Goal: Communication & Community: Answer question/provide support

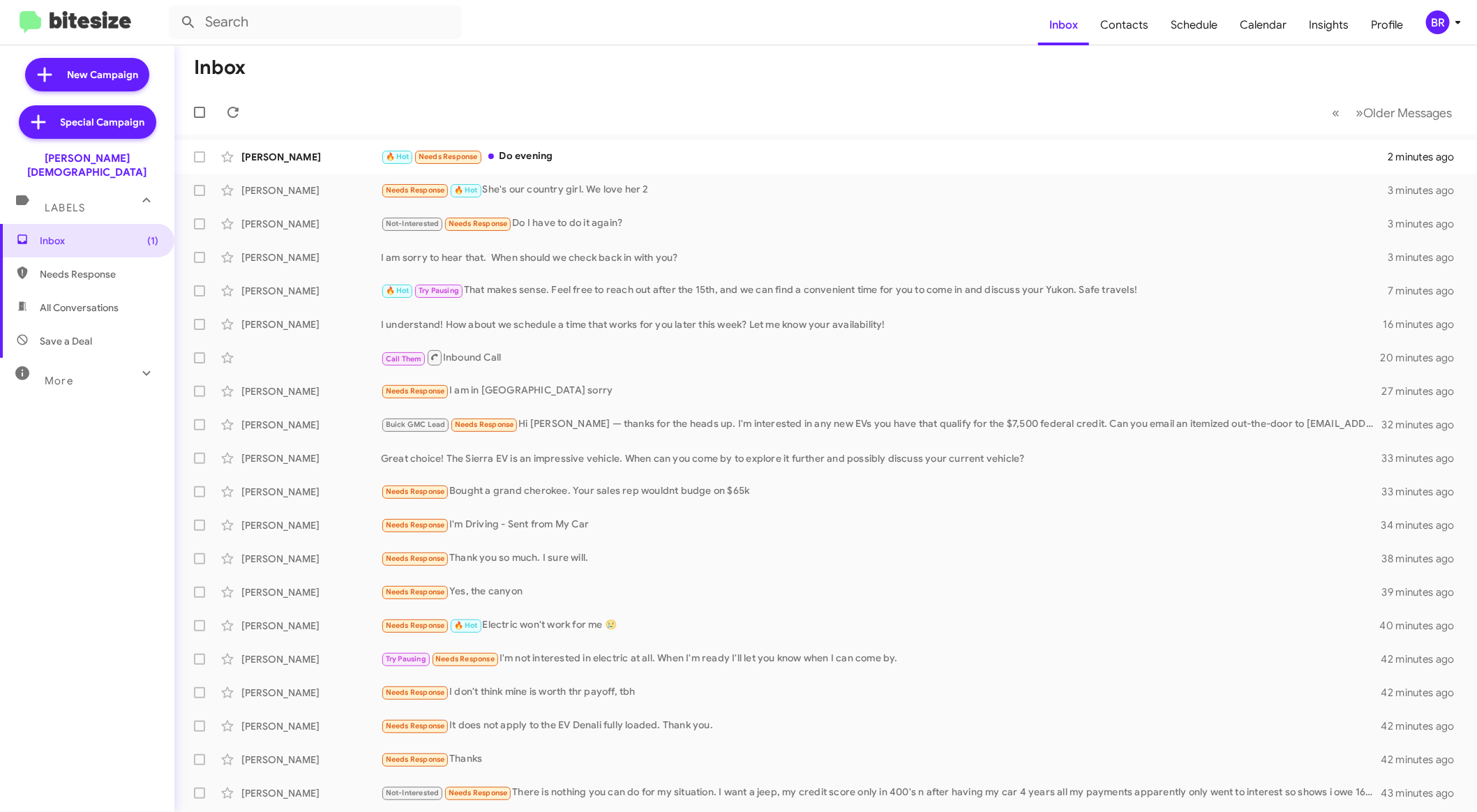
click at [1426, 32] on span "BR" at bounding box center [1446, 22] width 42 height 24
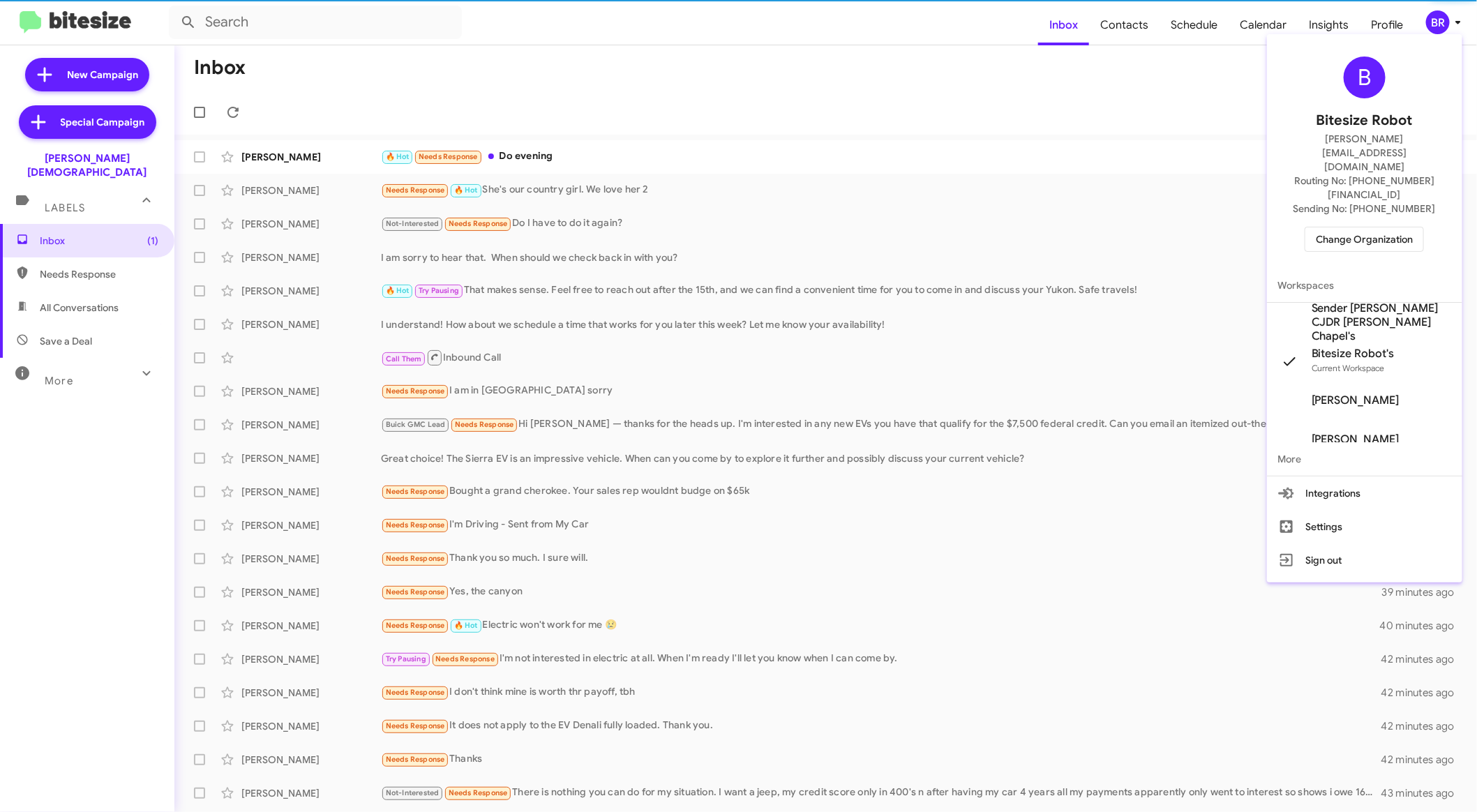
click at [1363, 227] on span "Change Organization" at bounding box center [1365, 239] width 97 height 24
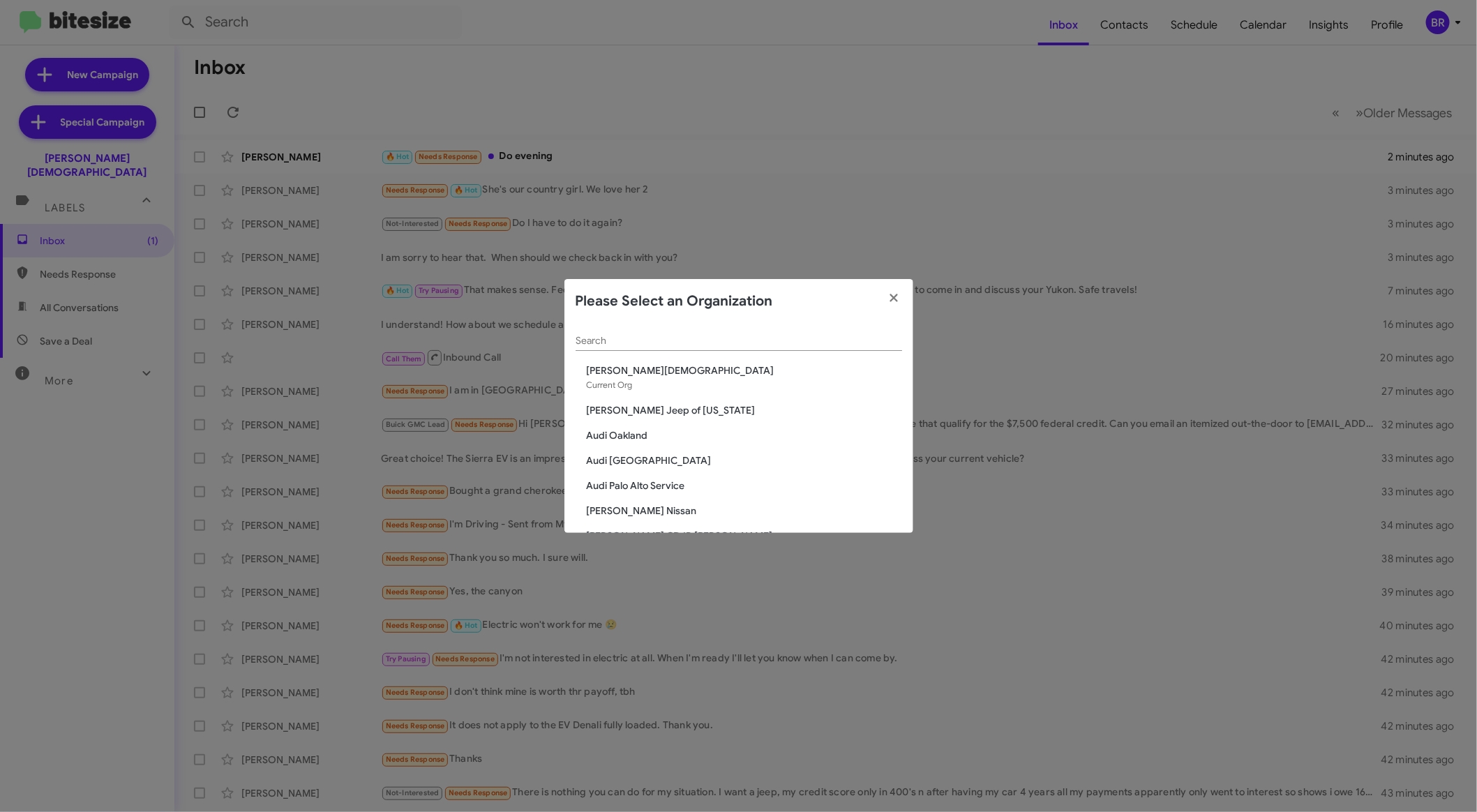
click at [804, 332] on div "Search" at bounding box center [738, 337] width 327 height 27
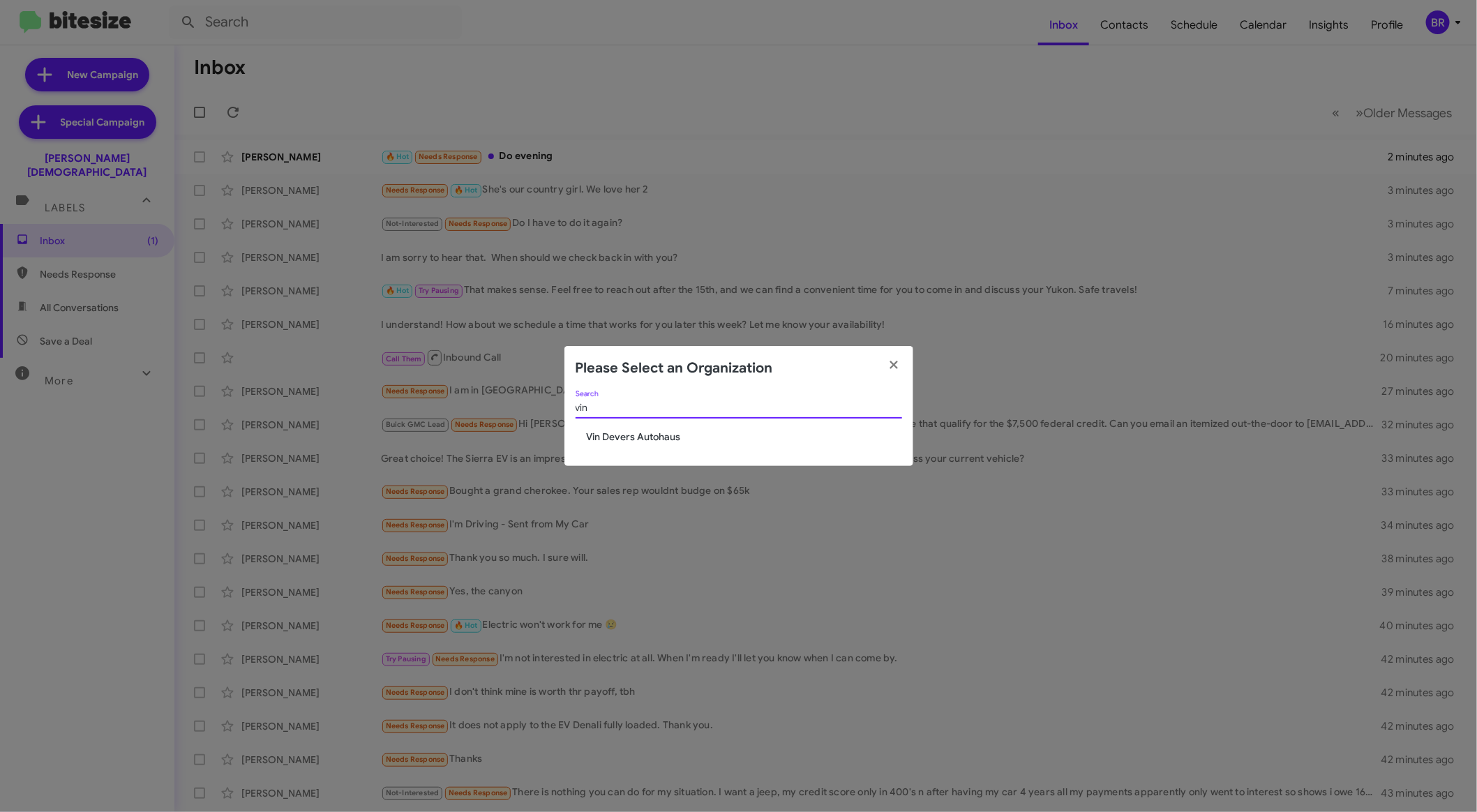
type input "vin"
click at [654, 437] on span "Vin Devers Autohaus" at bounding box center [744, 436] width 315 height 14
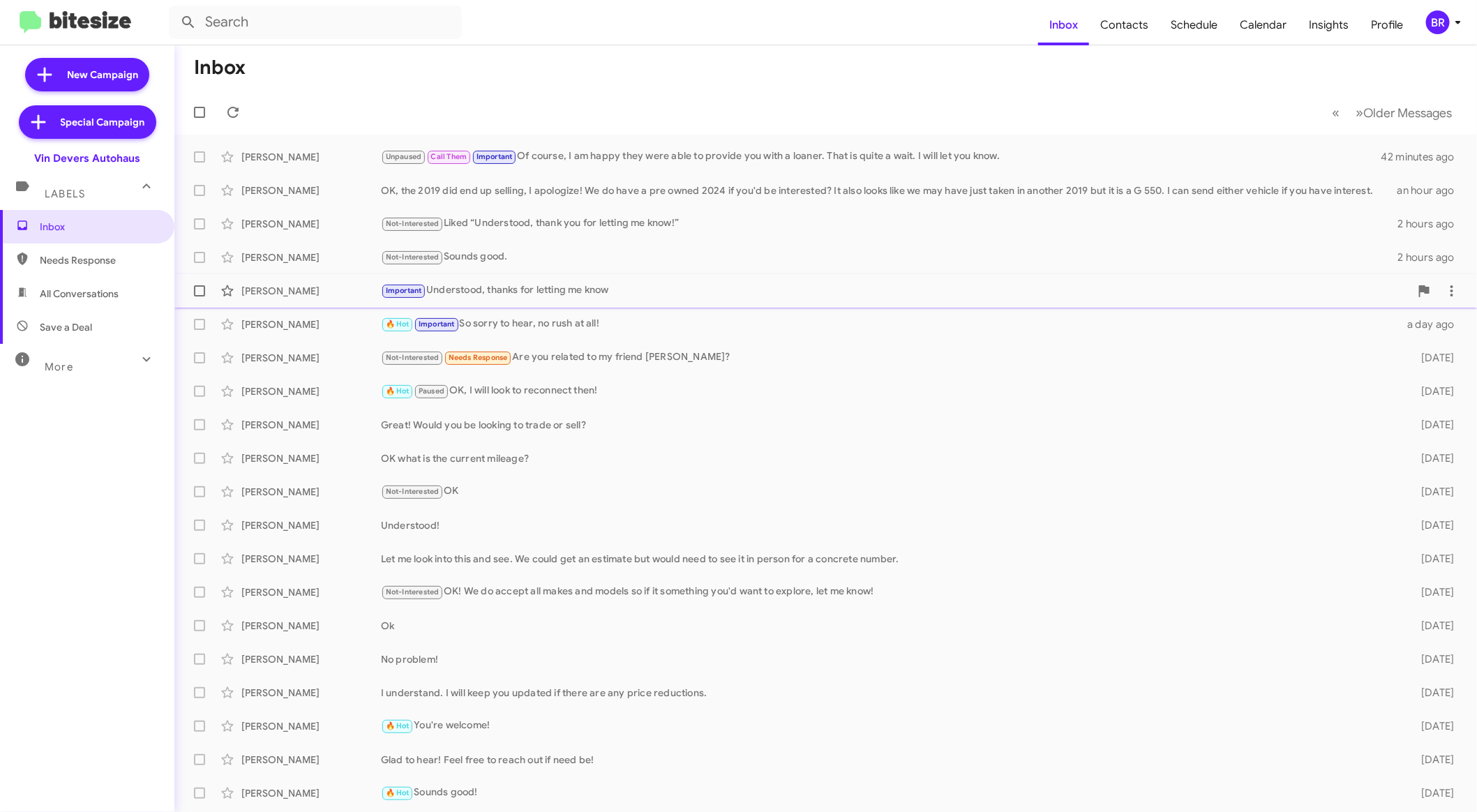
click at [623, 288] on div "Important Understood, thanks for letting me know" at bounding box center [895, 290] width 1029 height 16
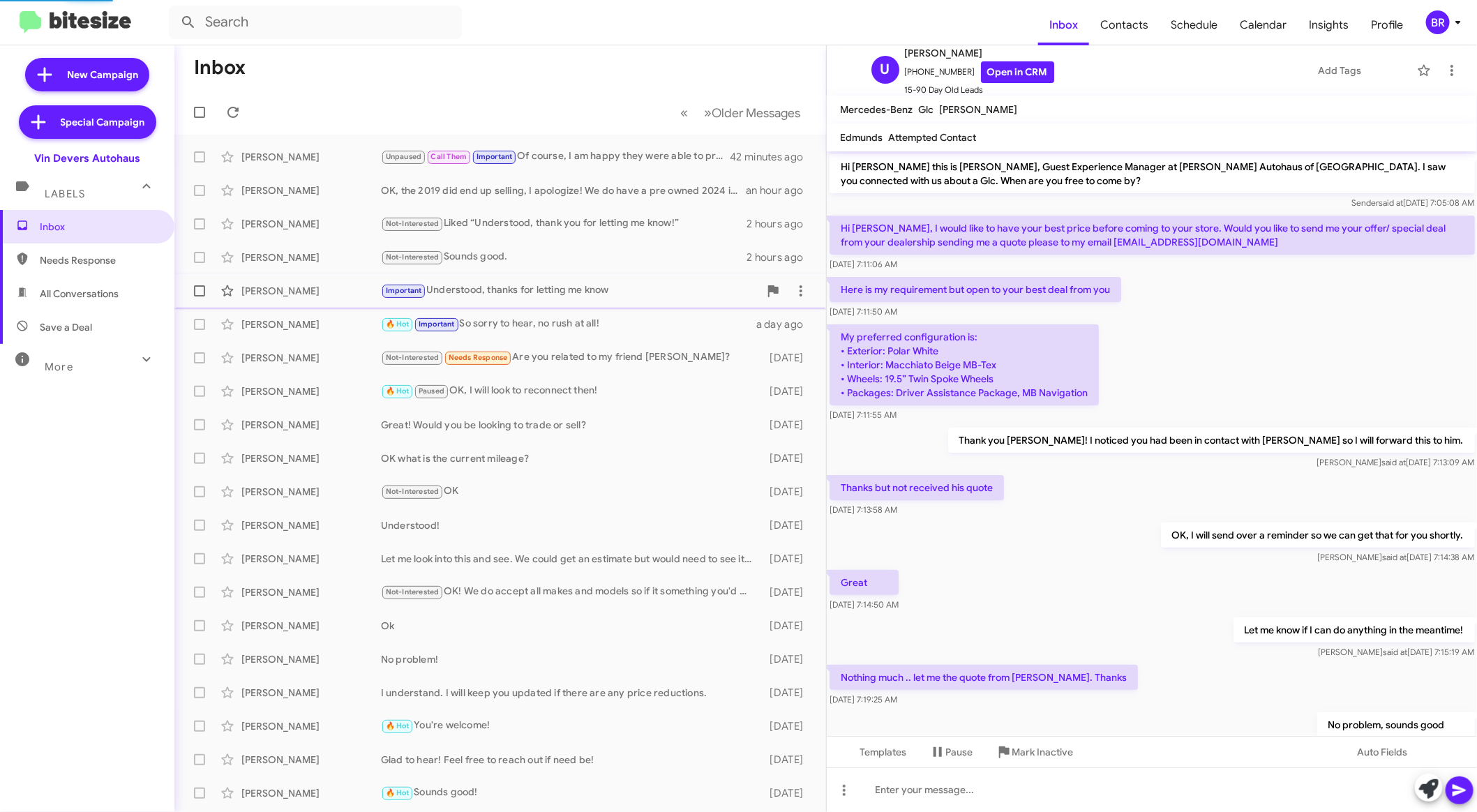
scroll to position [226, 0]
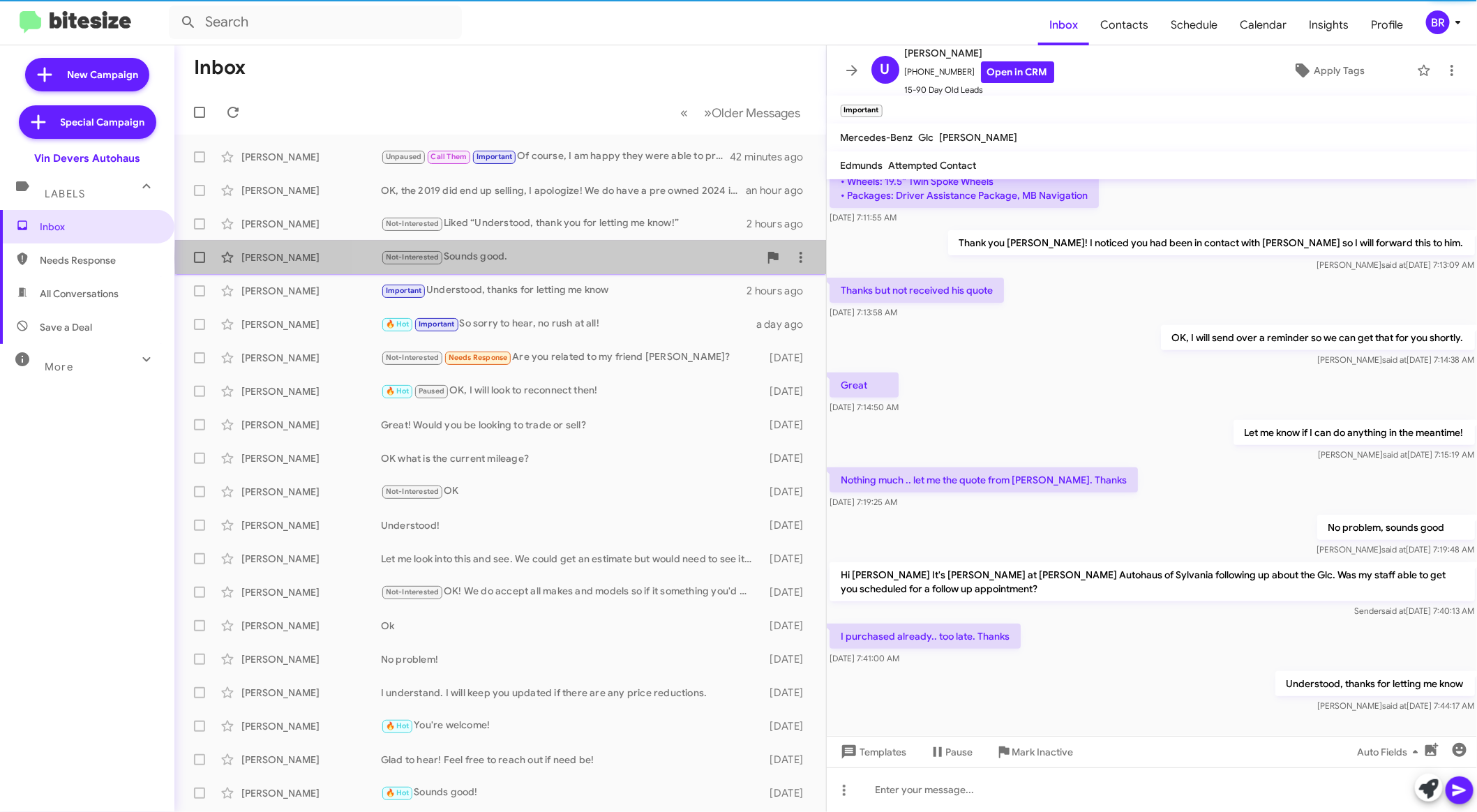
click at [635, 257] on div "Not-Interested Sounds good." at bounding box center [570, 256] width 378 height 16
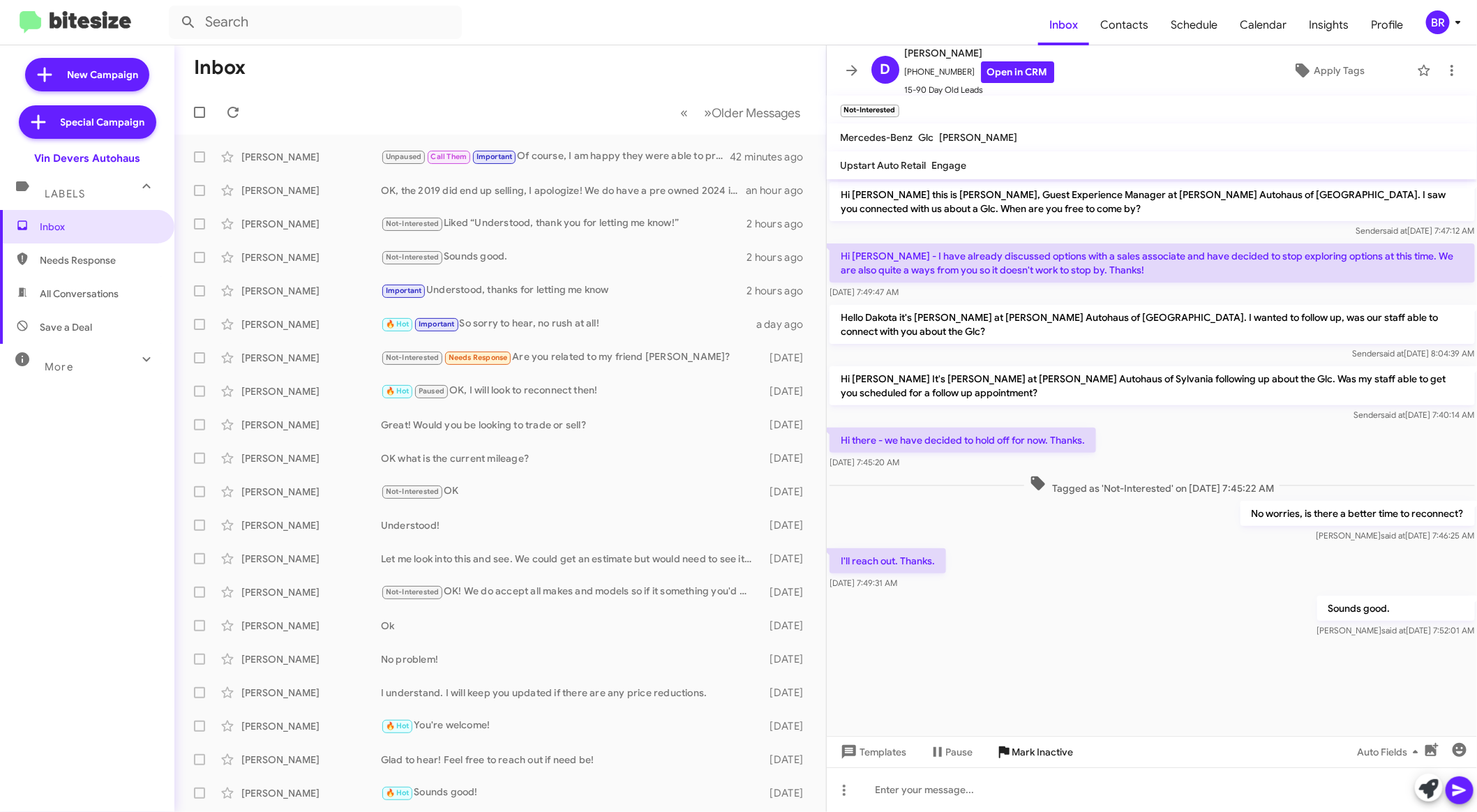
click at [1037, 751] on span "Mark Inactive" at bounding box center [1043, 752] width 61 height 25
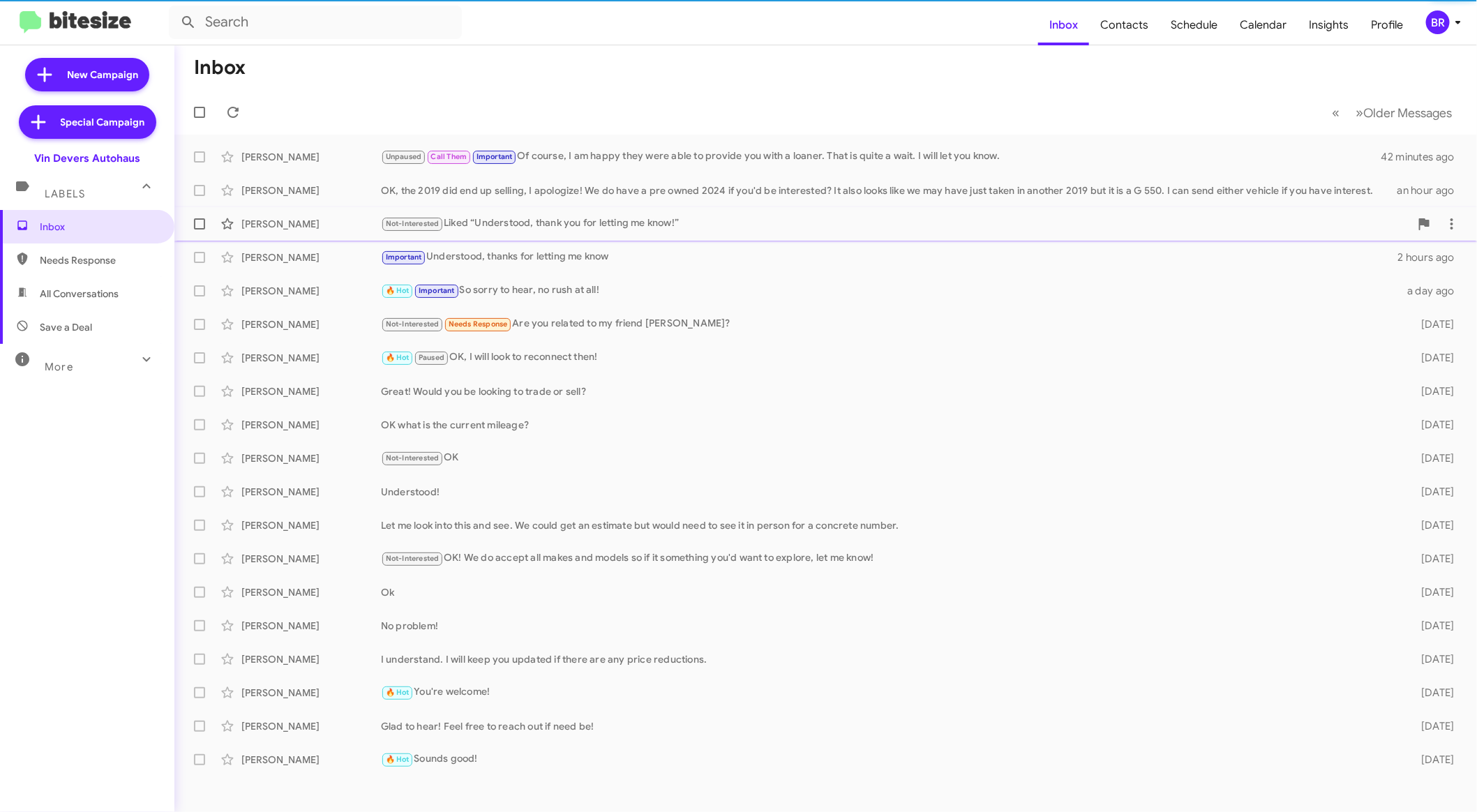
click at [614, 227] on div "Not-Interested Liked “Understood, thank you for letting me know!”" at bounding box center [895, 223] width 1029 height 16
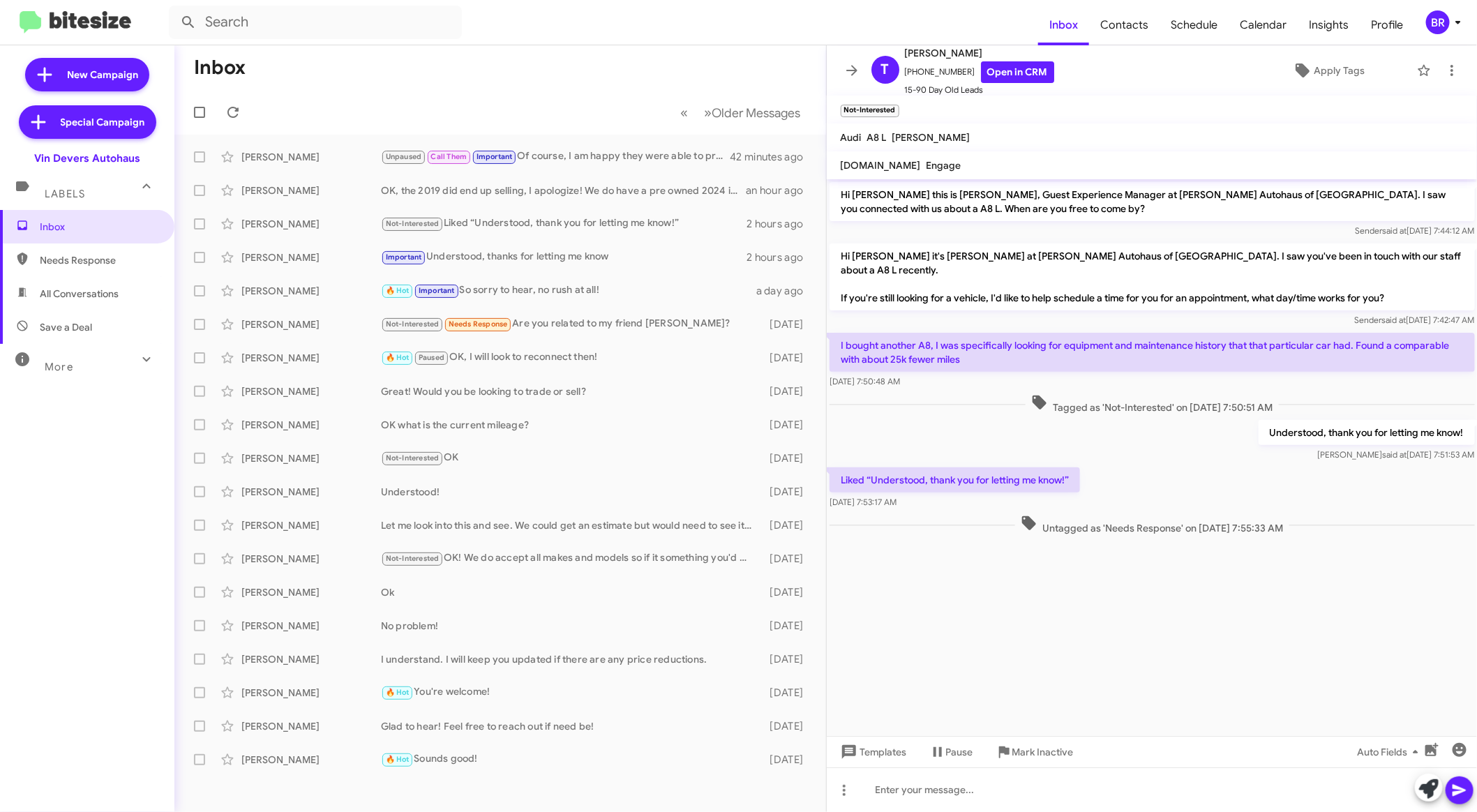
click at [1053, 737] on div "Templates Pause Mark Inactive Auto Fields" at bounding box center [1152, 751] width 651 height 31
click at [1049, 744] on span "Mark Inactive" at bounding box center [1043, 752] width 61 height 25
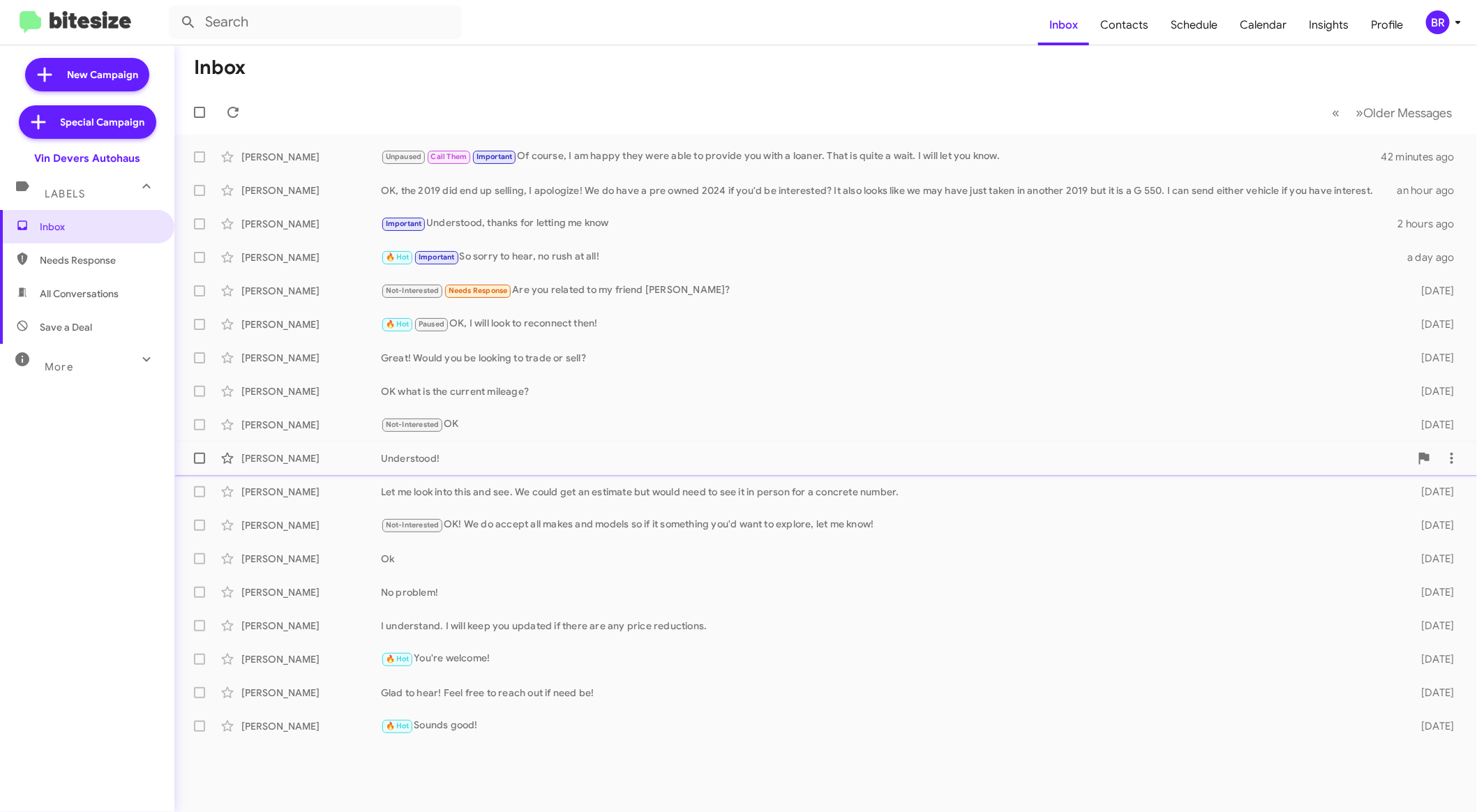
click at [719, 461] on div "Understood!" at bounding box center [895, 458] width 1029 height 14
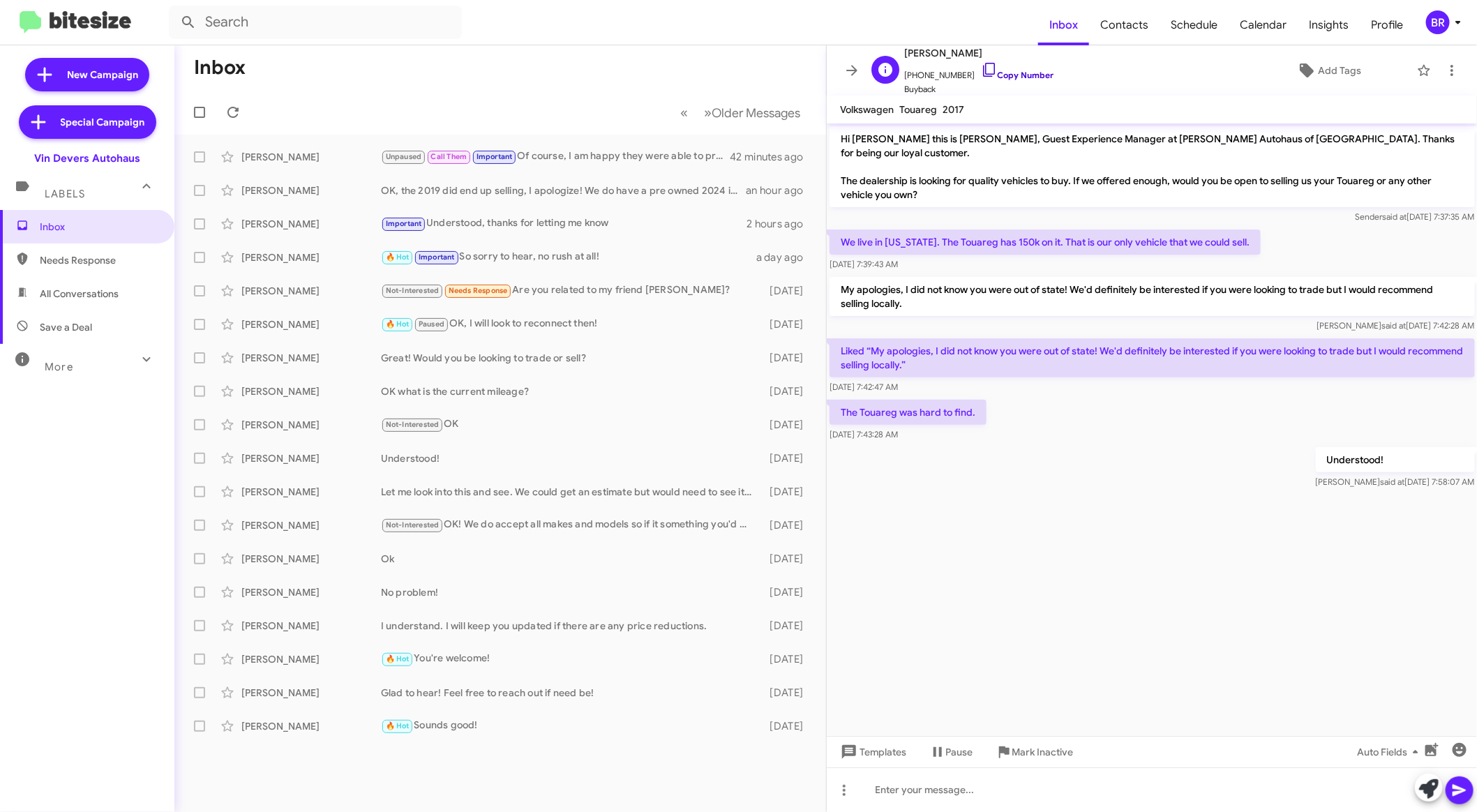
click at [1003, 76] on link "Copy Number" at bounding box center [1018, 75] width 73 height 10
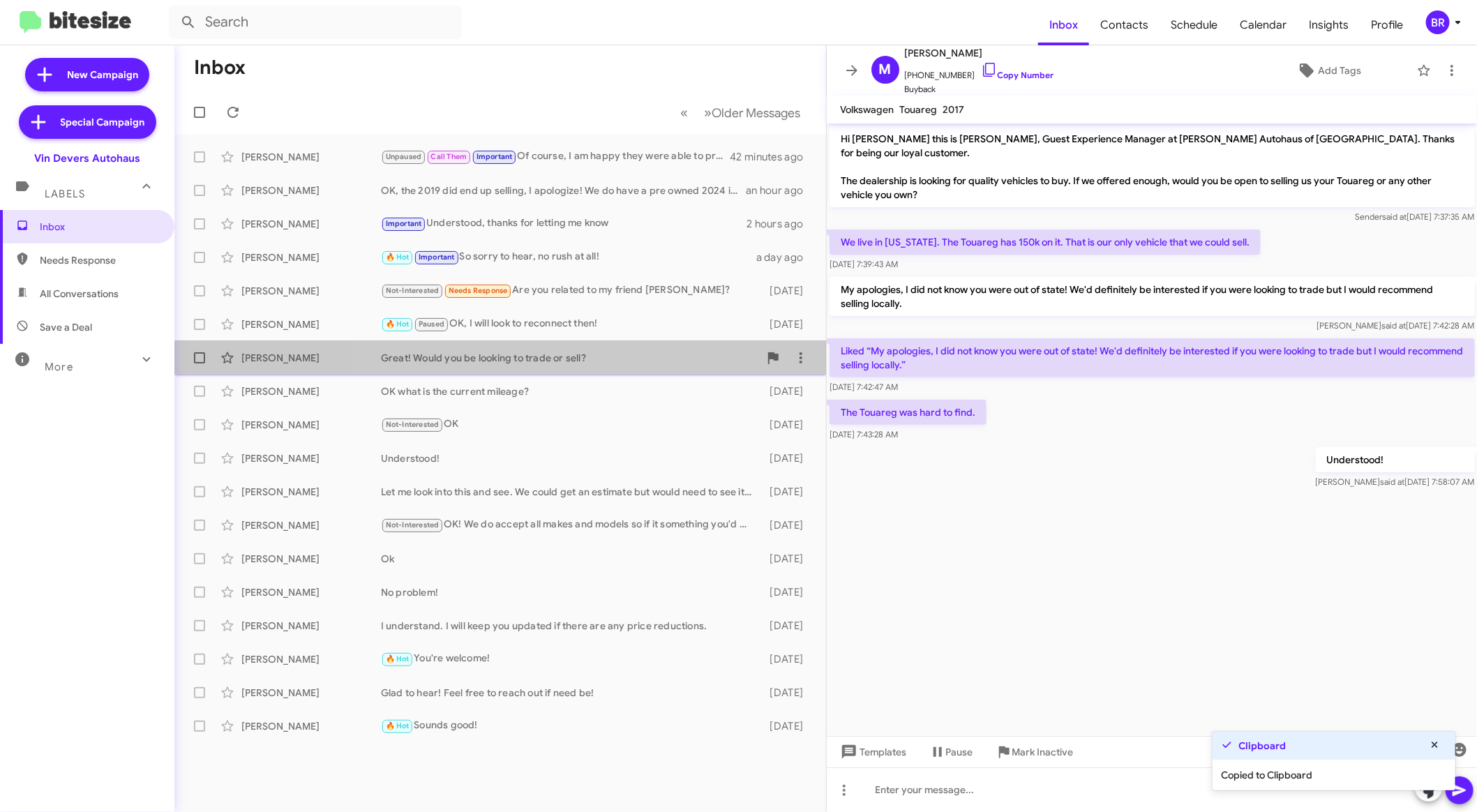
click at [666, 348] on div "Kazonte Allen Great! Would you be looking to trade or sell? 5 days ago" at bounding box center [500, 357] width 629 height 28
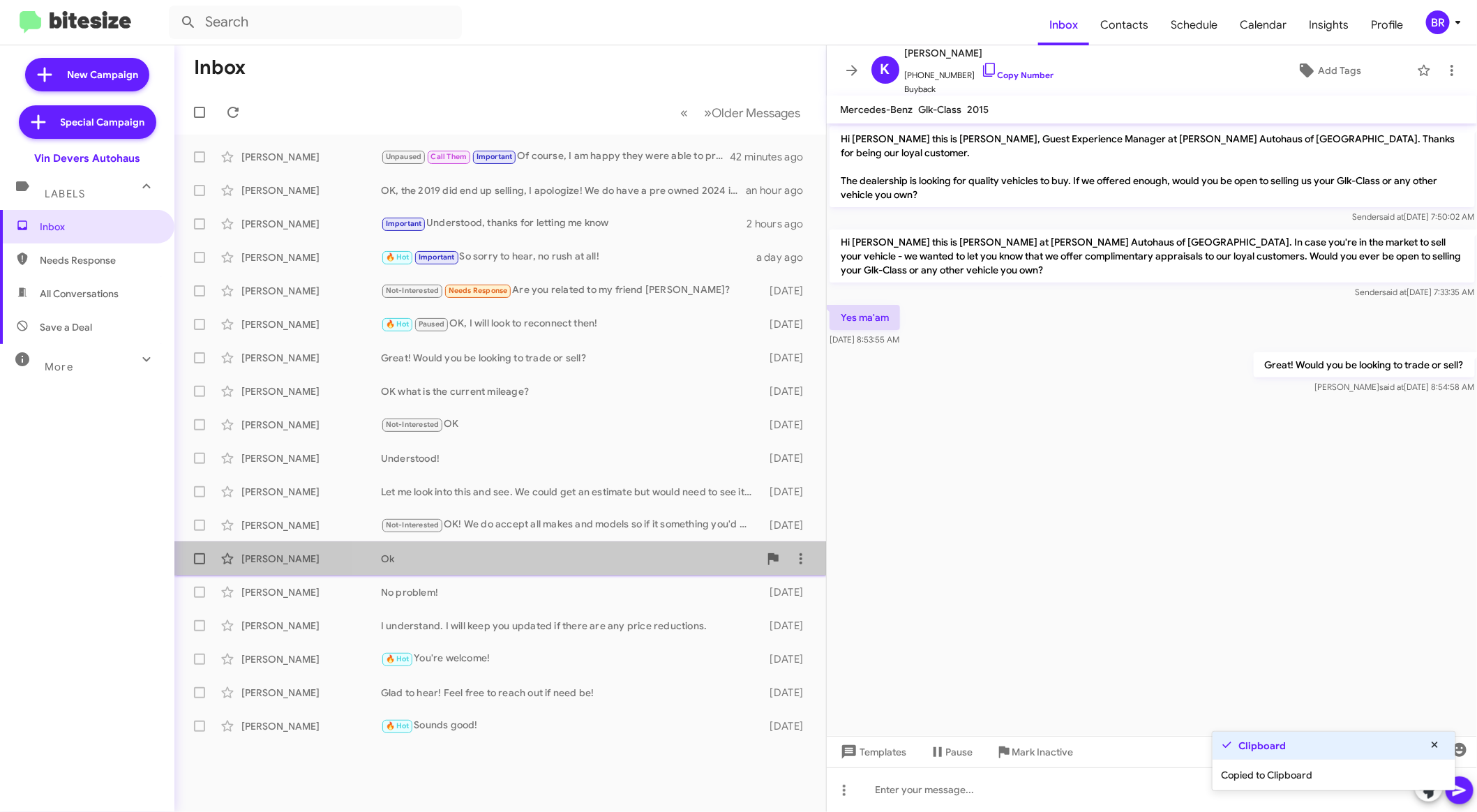
click at [641, 561] on div "Ok" at bounding box center [570, 558] width 378 height 14
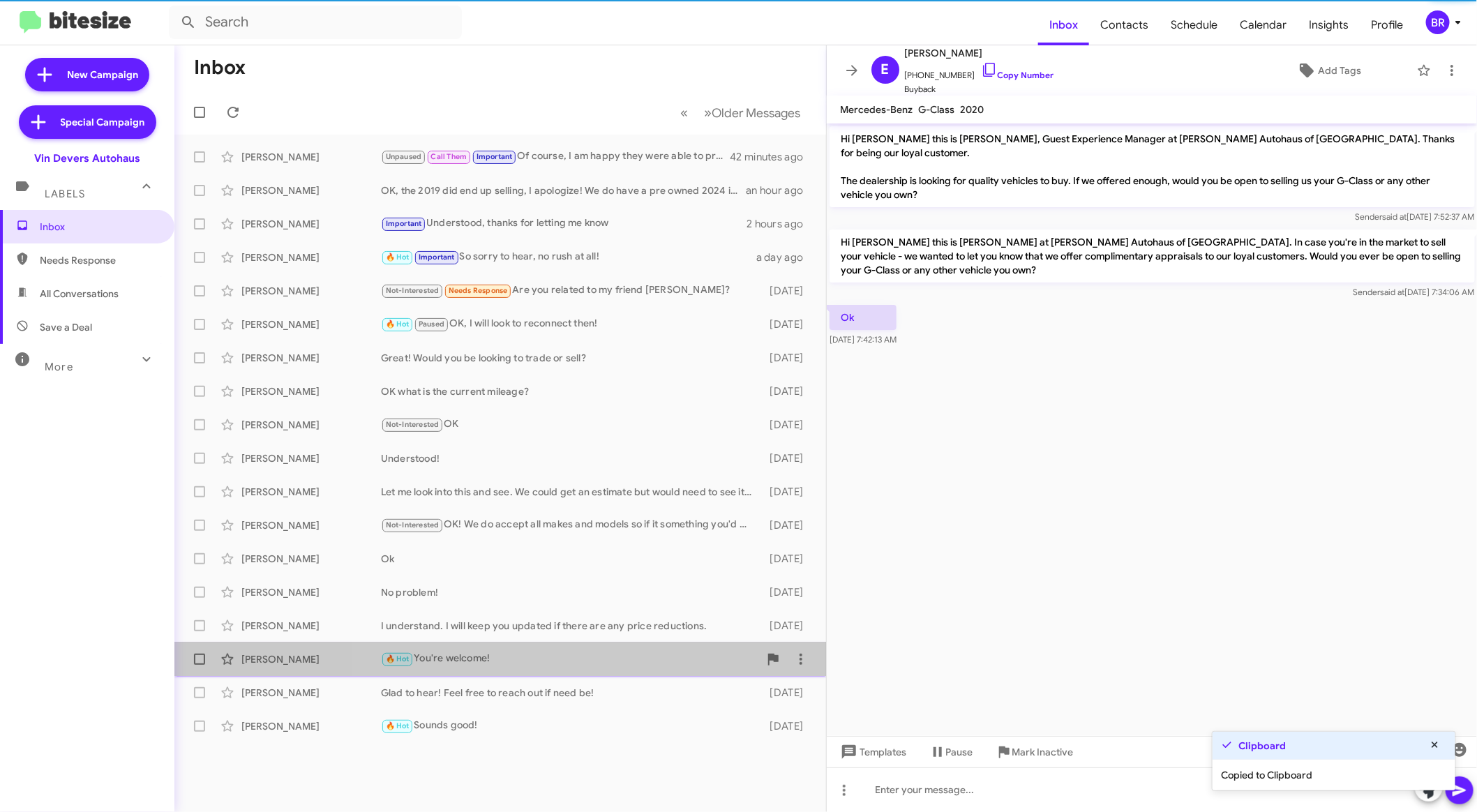
click at [623, 651] on div "🔥 Hot You're welcome!" at bounding box center [570, 658] width 378 height 16
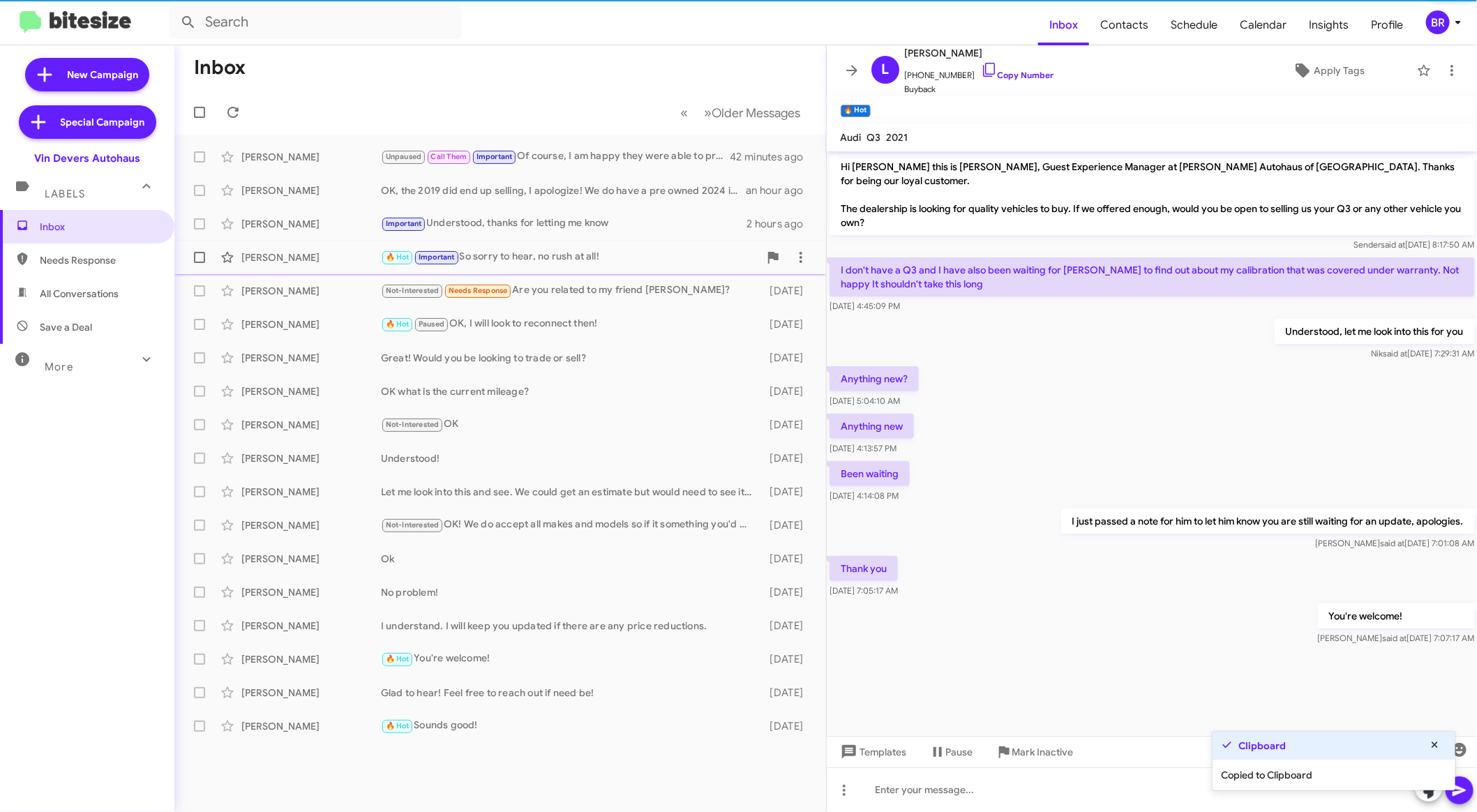
click at [614, 264] on div "🔥 Hot Important So sorry to hear, no rush at all!" at bounding box center [570, 256] width 378 height 16
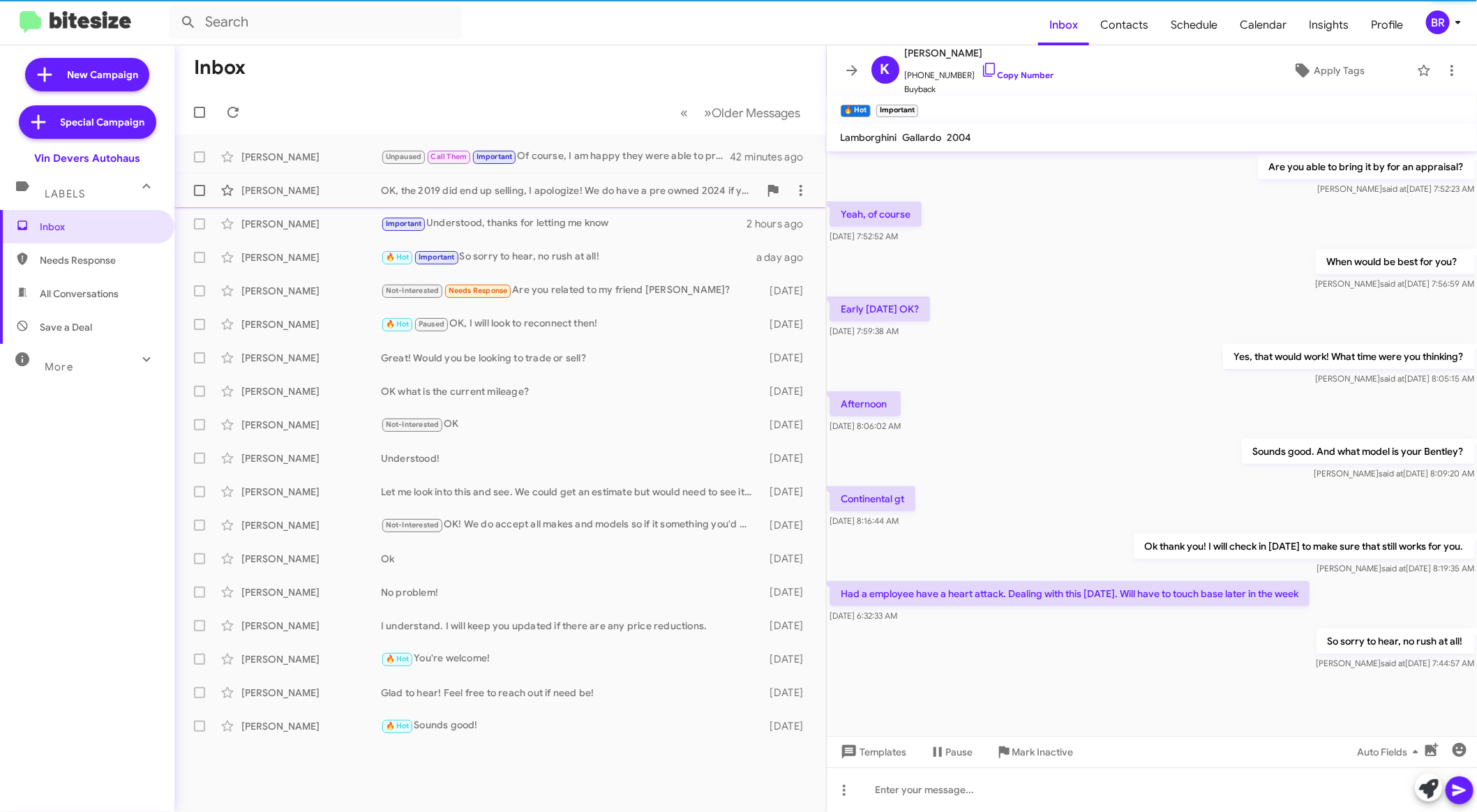
click at [628, 185] on div "OK, the 2019 did end up selling, I apologize! We do have a pre owned 2024 if yo…" at bounding box center [570, 190] width 378 height 14
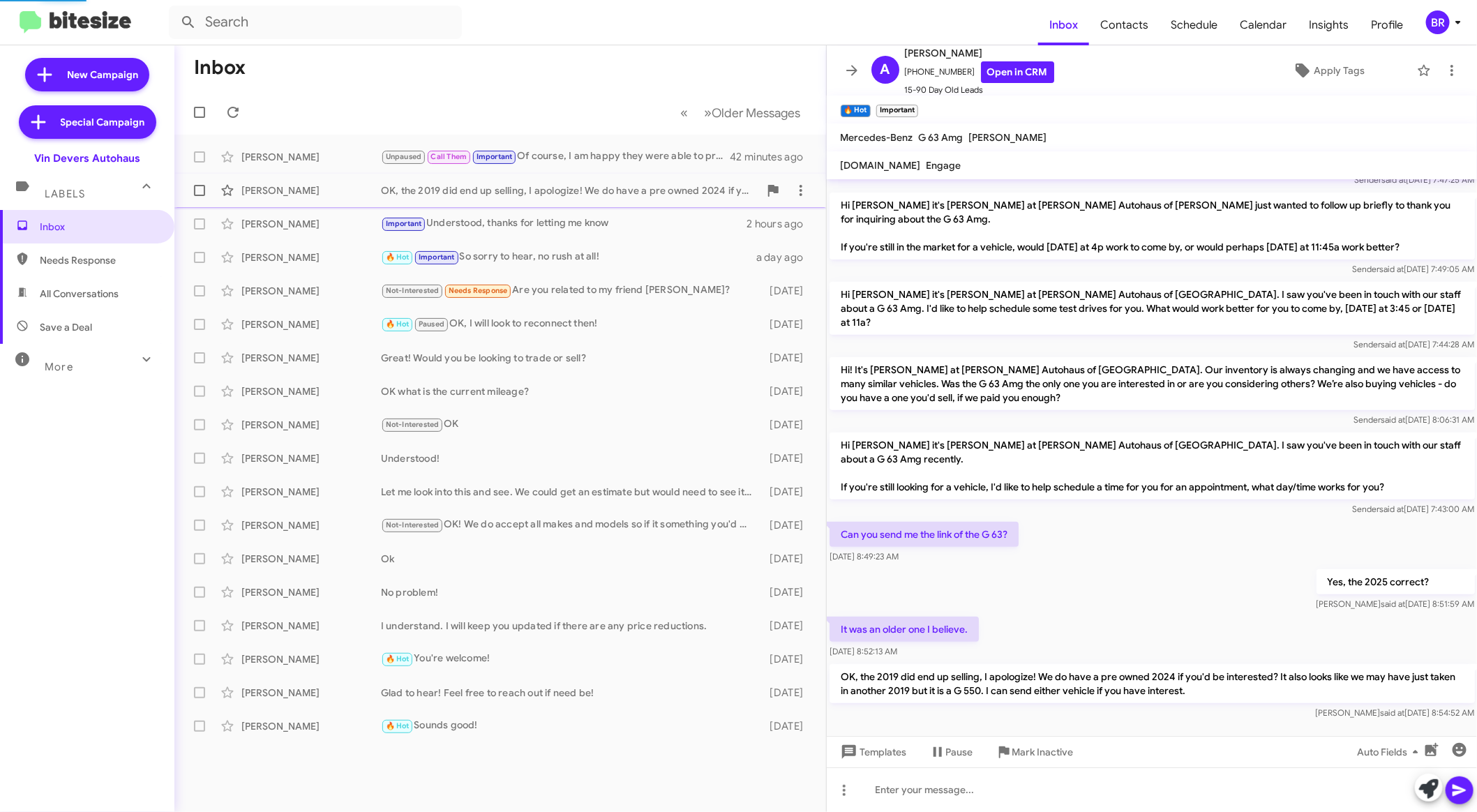
scroll to position [249, 0]
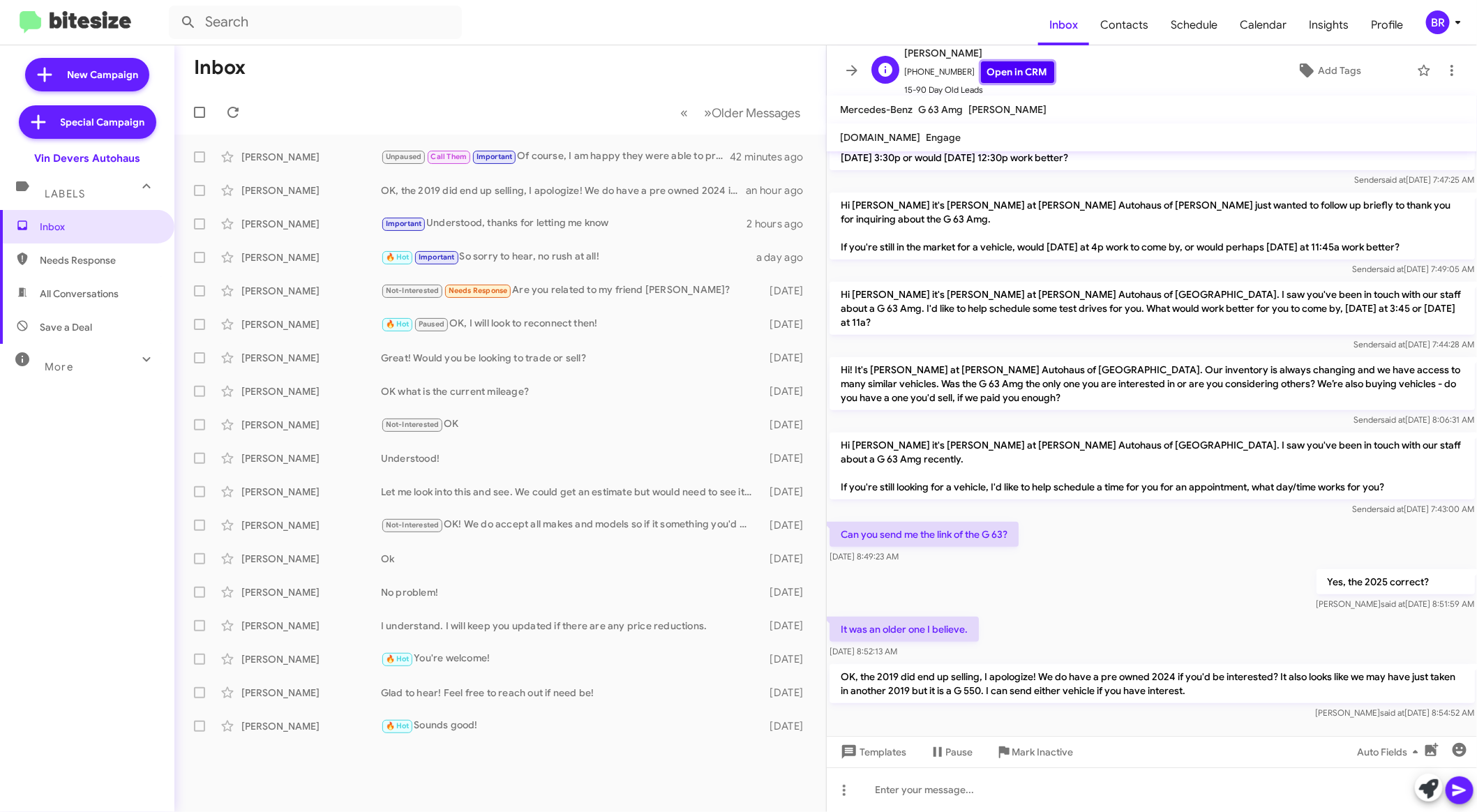
click at [1017, 68] on link "Open in CRM" at bounding box center [1018, 72] width 73 height 22
click at [1017, 65] on link "Open in CRM" at bounding box center [1018, 72] width 73 height 22
click at [1450, 27] on icon at bounding box center [1458, 22] width 16 height 16
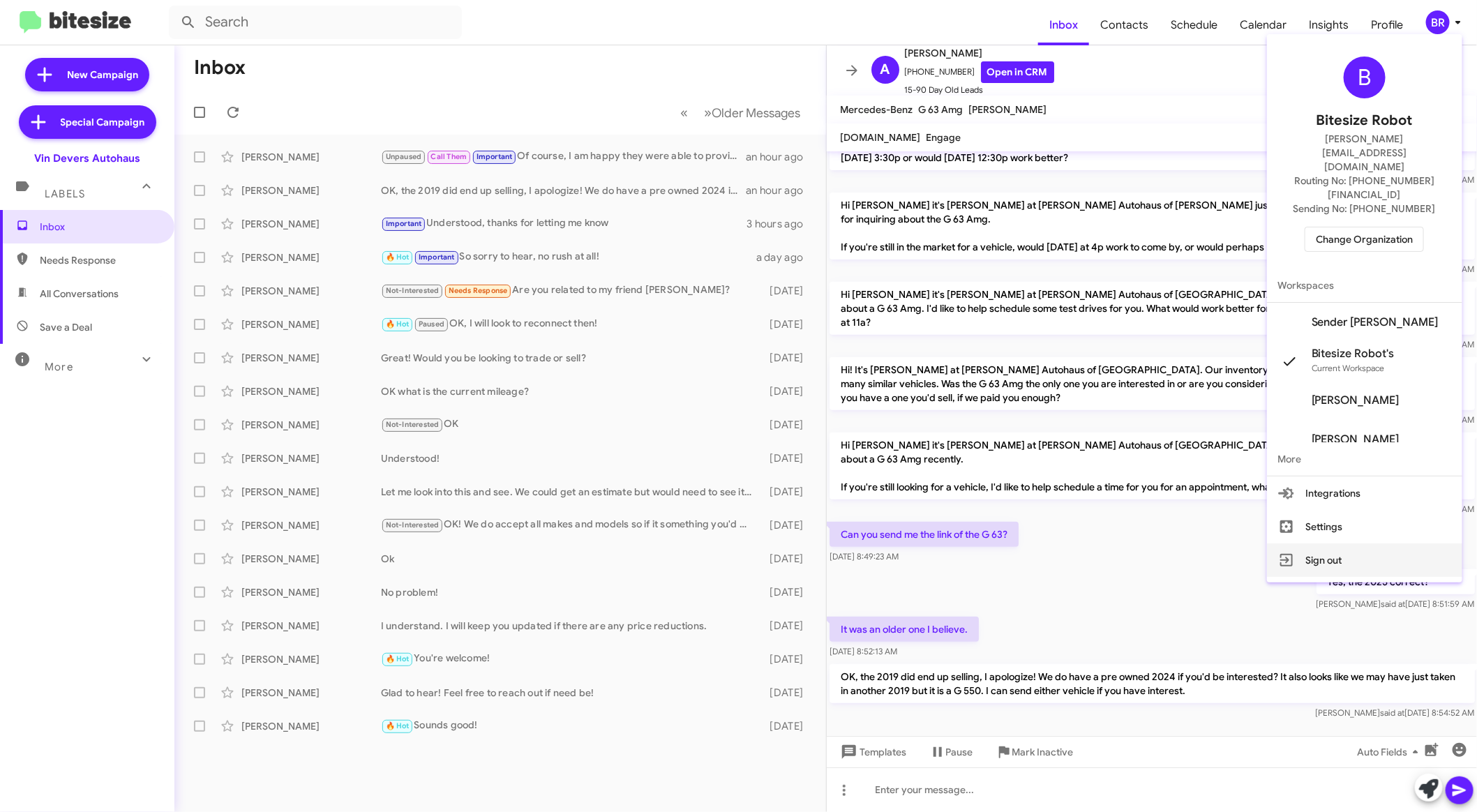
click at [1381, 543] on button "Sign out" at bounding box center [1364, 560] width 195 height 34
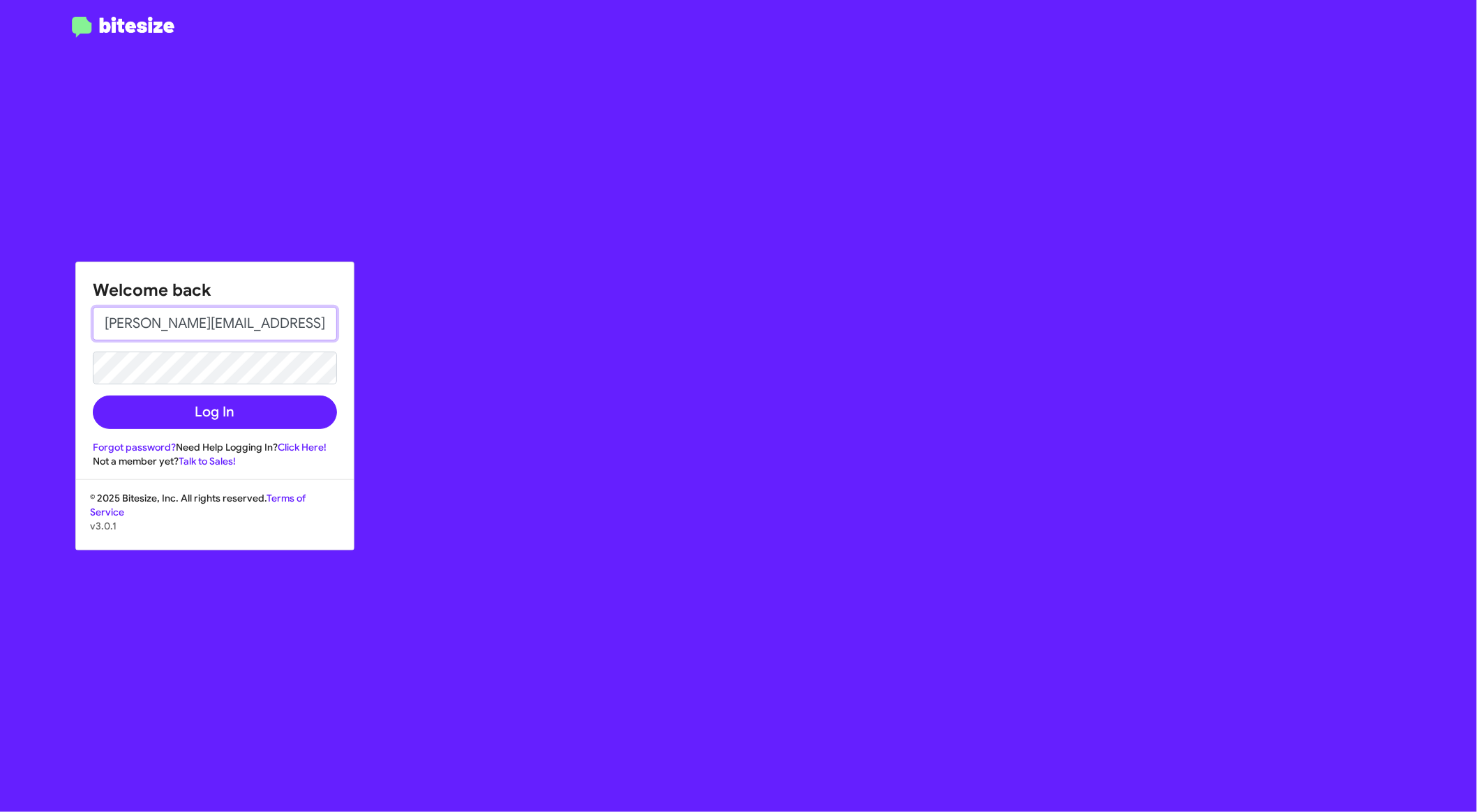
click at [263, 330] on input "[PERSON_NAME][EMAIL_ADDRESS][DOMAIN_NAME]" at bounding box center [215, 323] width 244 height 34
paste input "rlstubbs@phillong.com"
type input "rlstubbs@phillong.com"
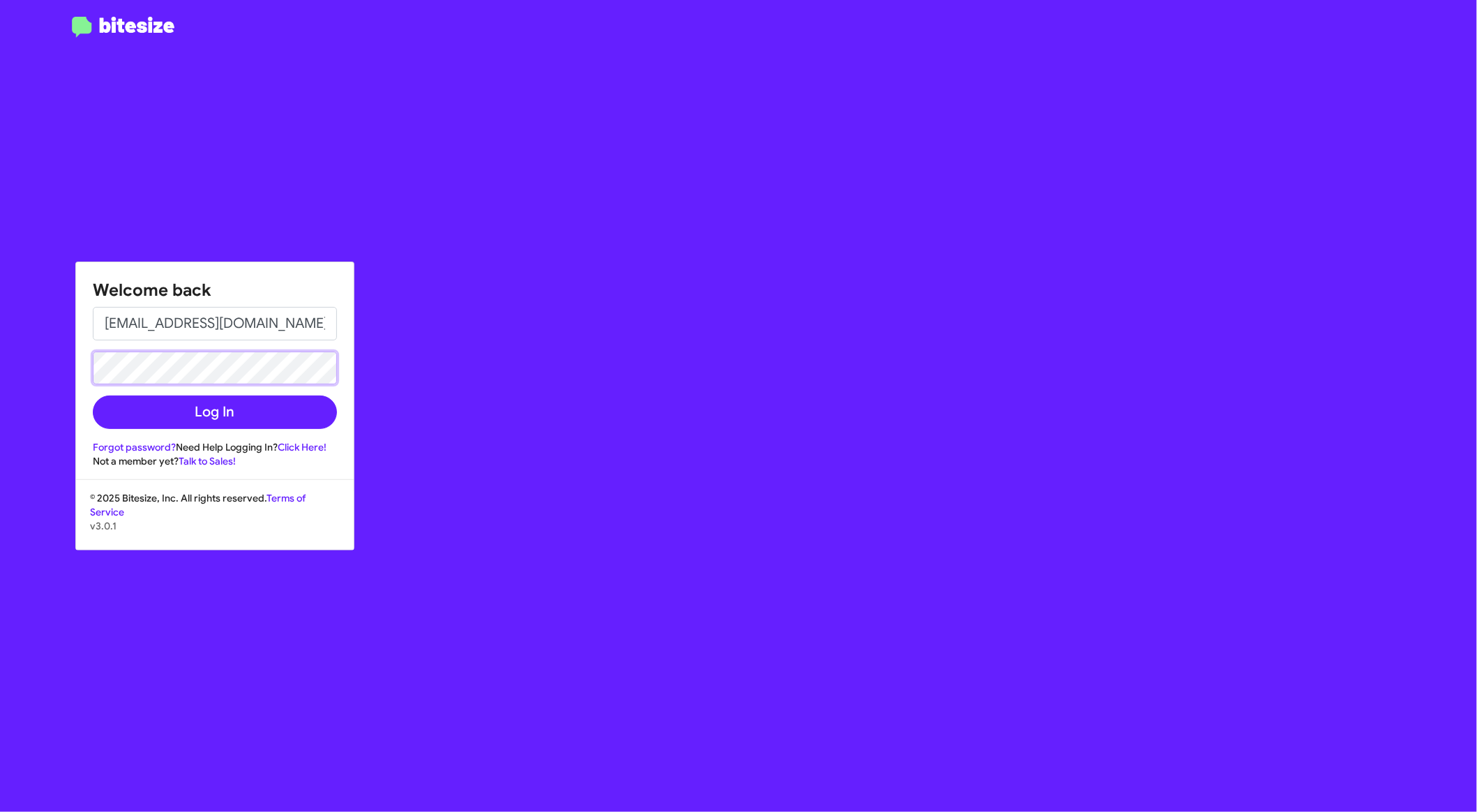
click at [93, 395] on button "Log In" at bounding box center [215, 412] width 244 height 34
